Goal: Find specific page/section: Find specific page/section

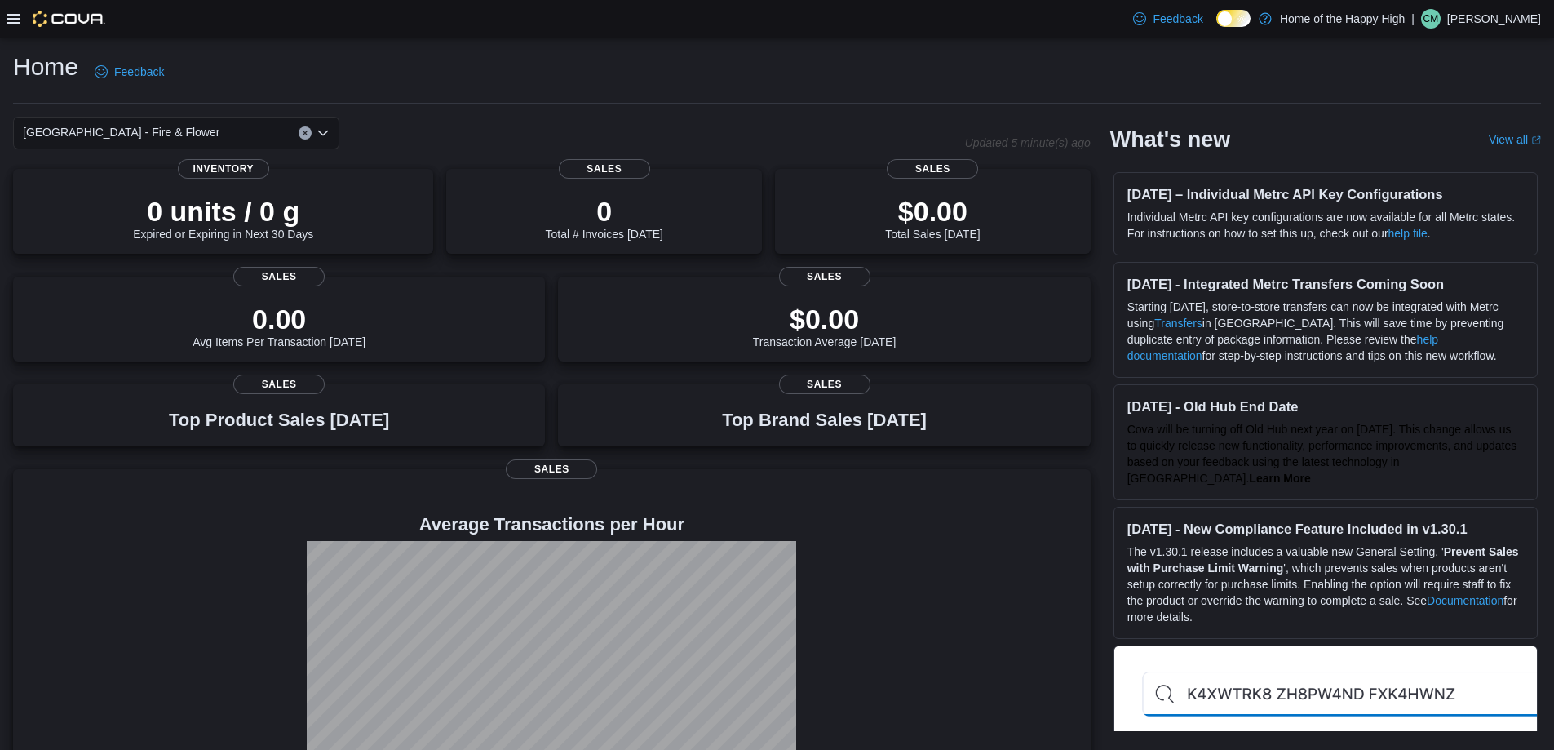
click at [13, 20] on icon at bounding box center [13, 18] width 13 height 13
click at [7, 23] on icon at bounding box center [13, 19] width 13 height 10
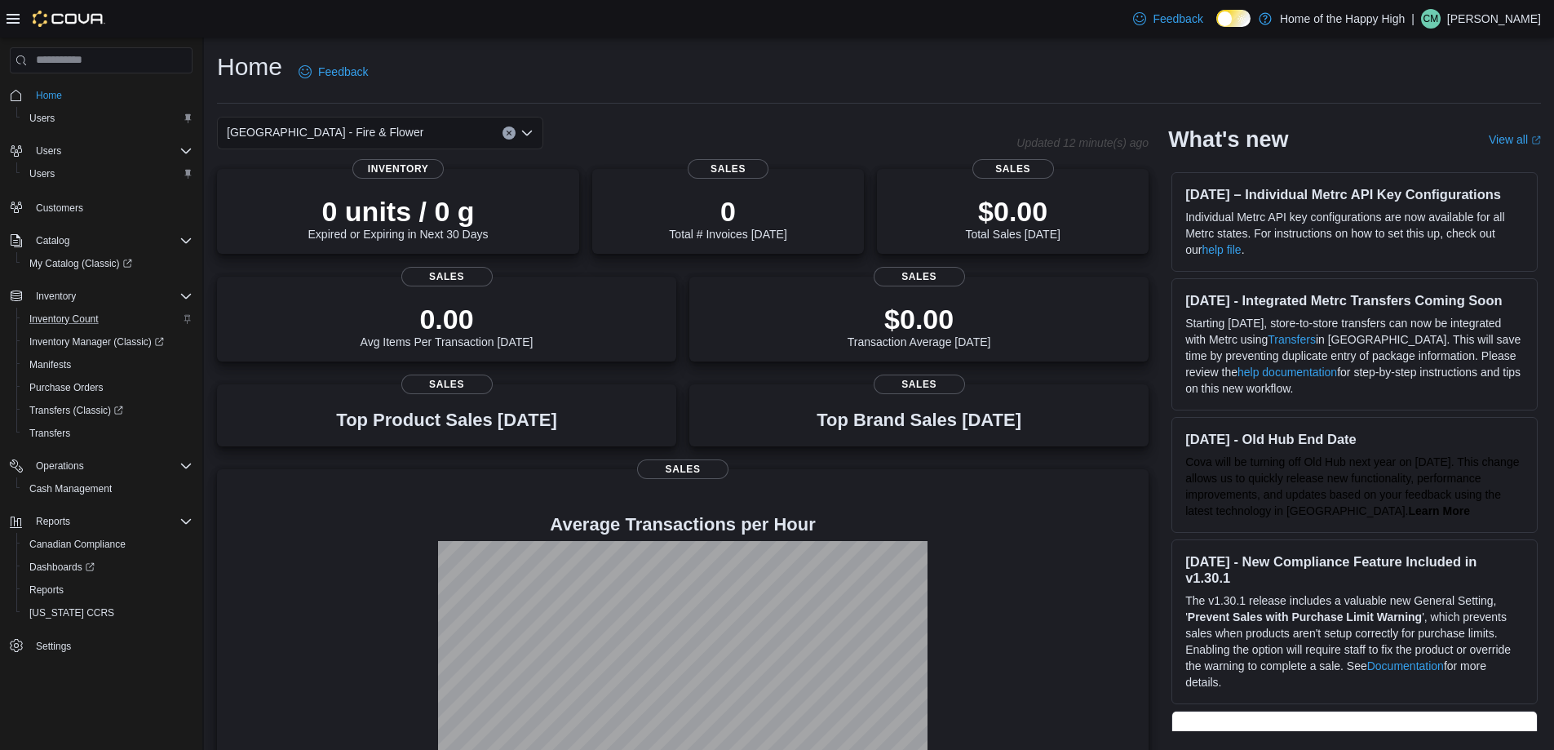
click at [104, 309] on div "Inventory Count" at bounding box center [108, 319] width 170 height 20
